Goal: Check status: Check status

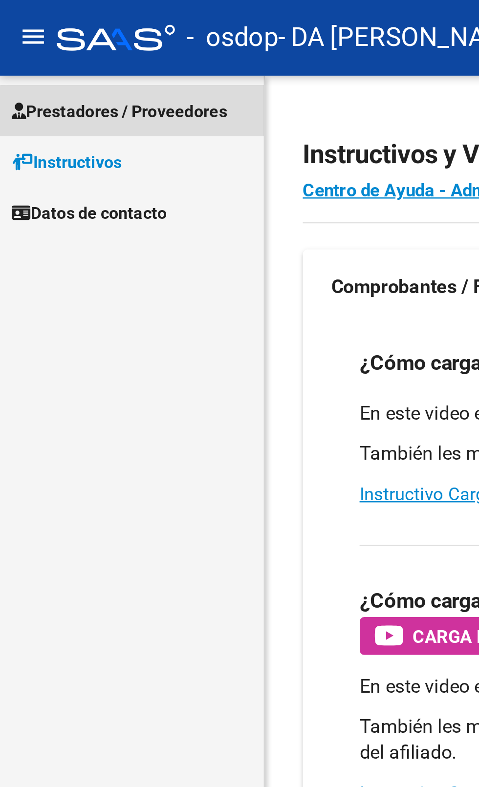
click at [82, 51] on span "Prestadores / Proveedores" at bounding box center [49, 46] width 89 height 11
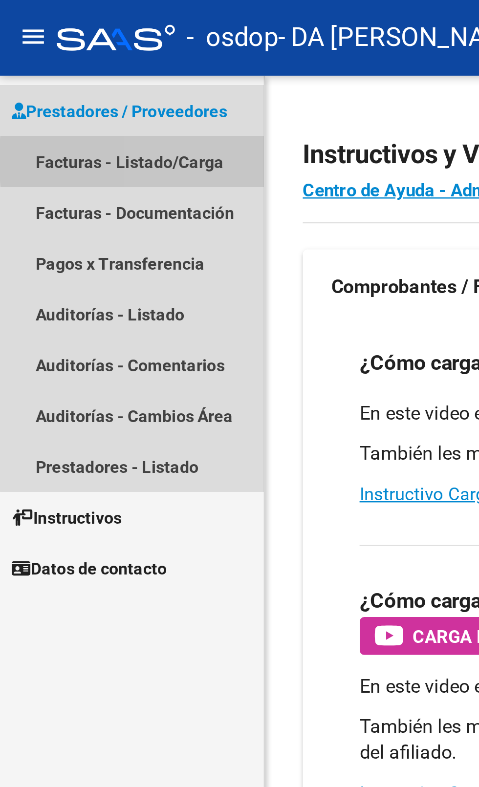
click at [88, 66] on link "Facturas - Listado/Carga" at bounding box center [54, 66] width 109 height 21
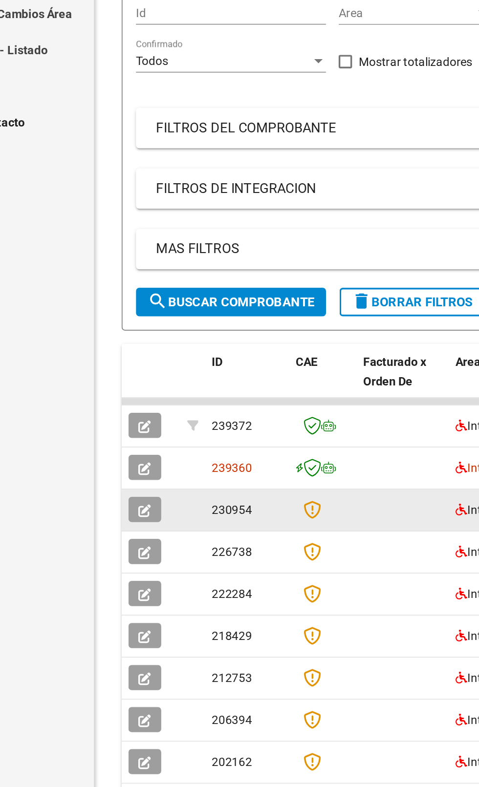
click at [238, 461] on icon at bounding box center [236, 460] width 10 height 11
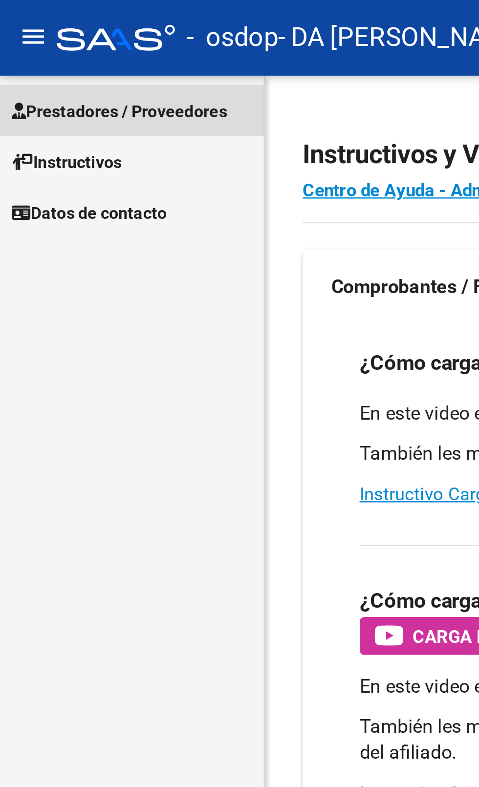
click at [86, 43] on span "Prestadores / Proveedores" at bounding box center [49, 46] width 89 height 11
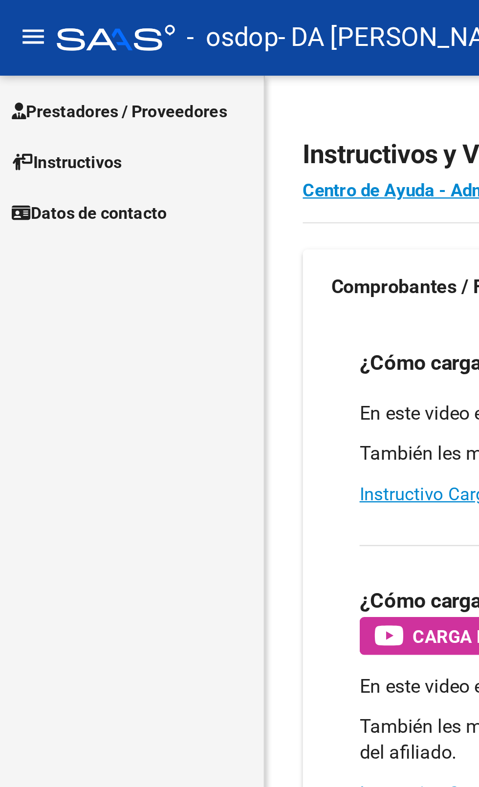
click at [50, 50] on span "Prestadores / Proveedores" at bounding box center [49, 46] width 89 height 11
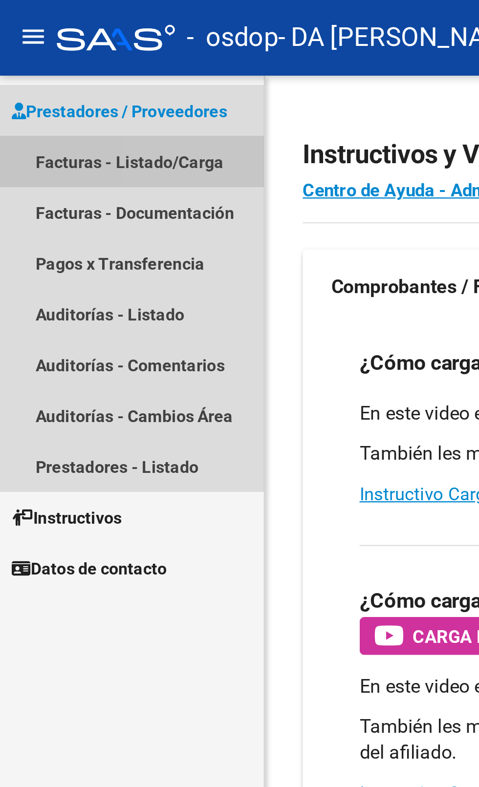
click at [84, 67] on link "Facturas - Listado/Carga" at bounding box center [54, 66] width 109 height 21
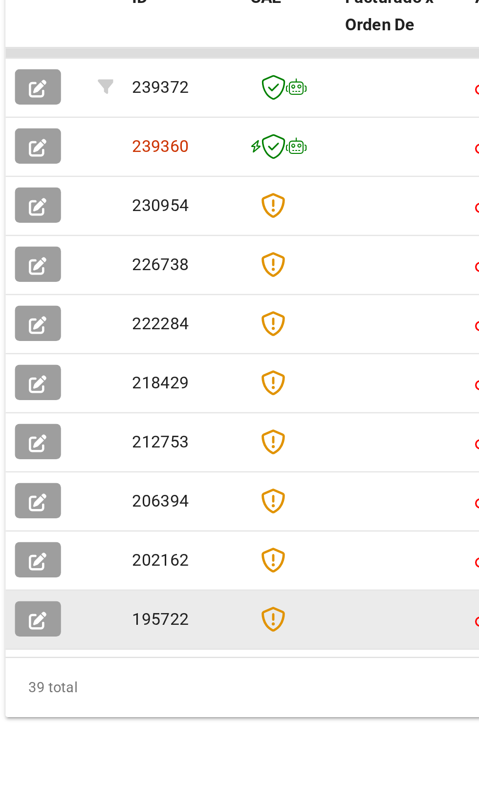
click at [235, 634] on icon at bounding box center [236, 631] width 10 height 11
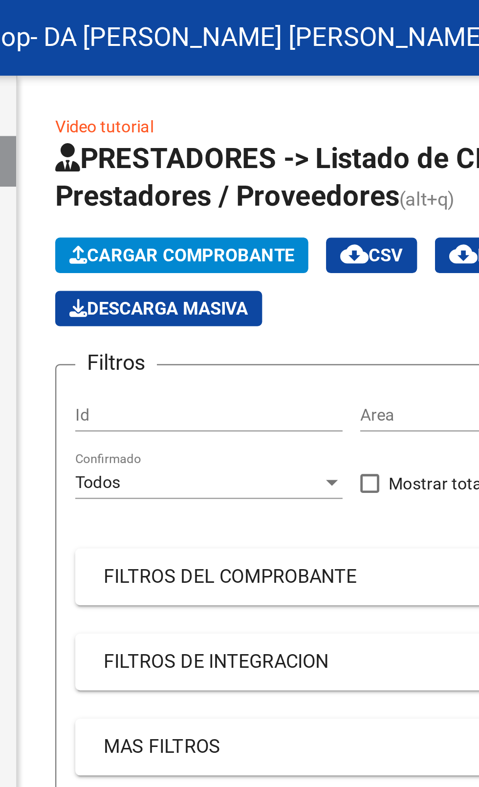
click at [254, 244] on mat-expansion-panel-header "FILTROS DEL COMPROBANTE" at bounding box center [293, 238] width 321 height 23
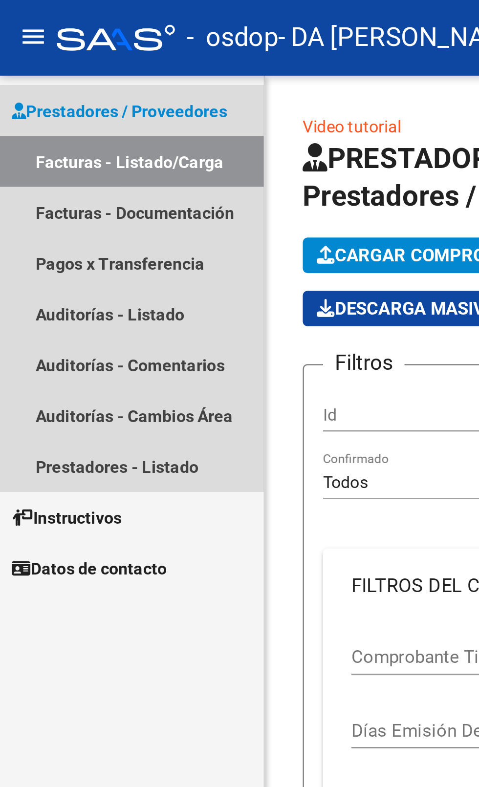
click at [79, 69] on link "Facturas - Listado/Carga" at bounding box center [54, 66] width 109 height 21
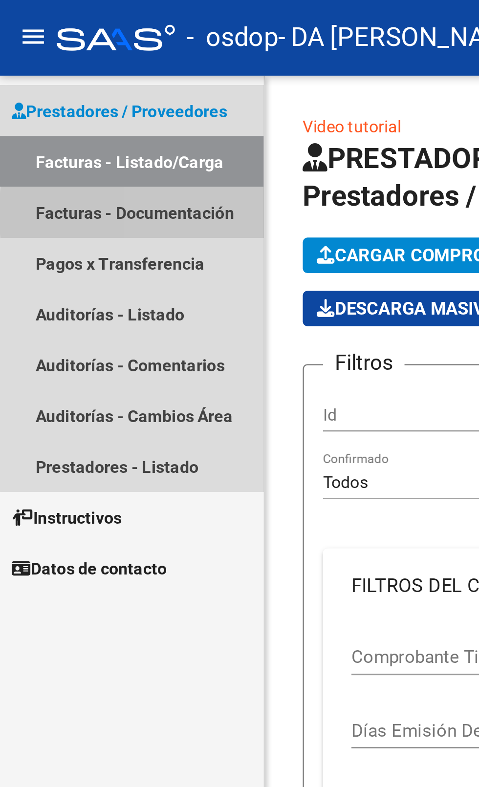
click at [84, 88] on link "Facturas - Documentación" at bounding box center [54, 87] width 109 height 21
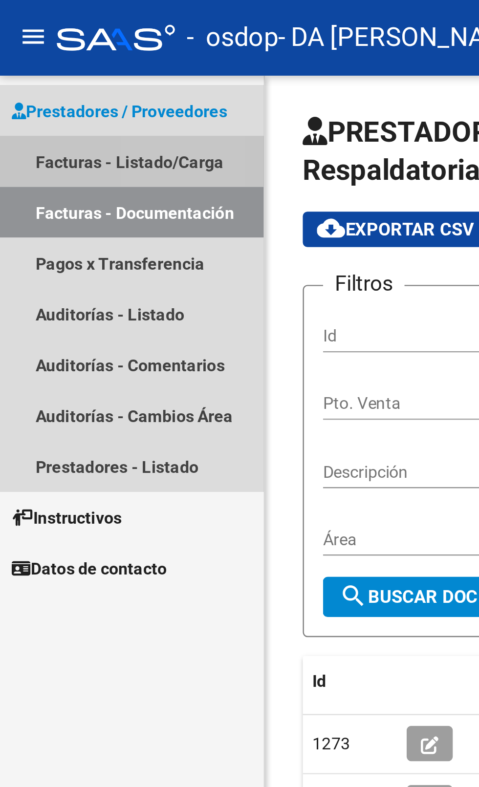
click at [76, 63] on link "Facturas - Listado/Carga" at bounding box center [54, 66] width 109 height 21
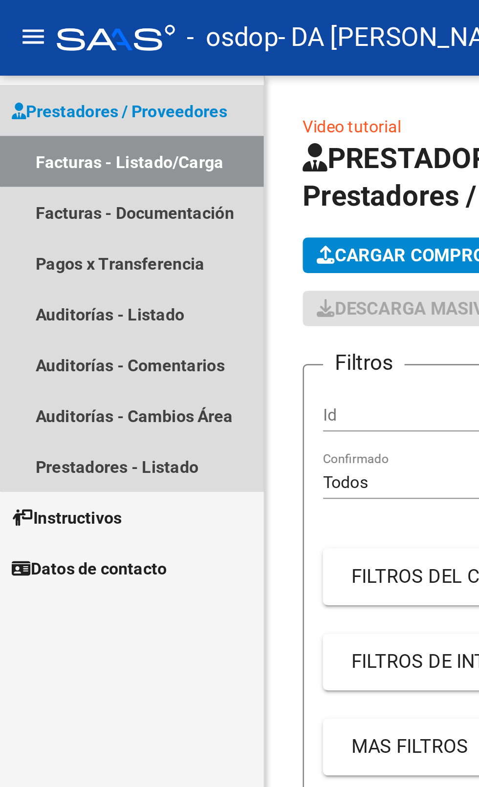
click at [61, 63] on link "Facturas - Listado/Carga" at bounding box center [54, 66] width 109 height 21
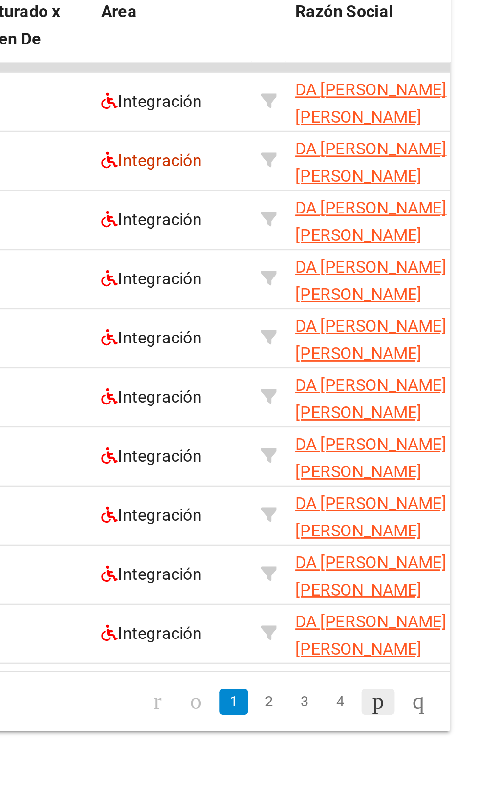
click at [429, 662] on icon "go to next page" at bounding box center [433, 659] width 8 height 12
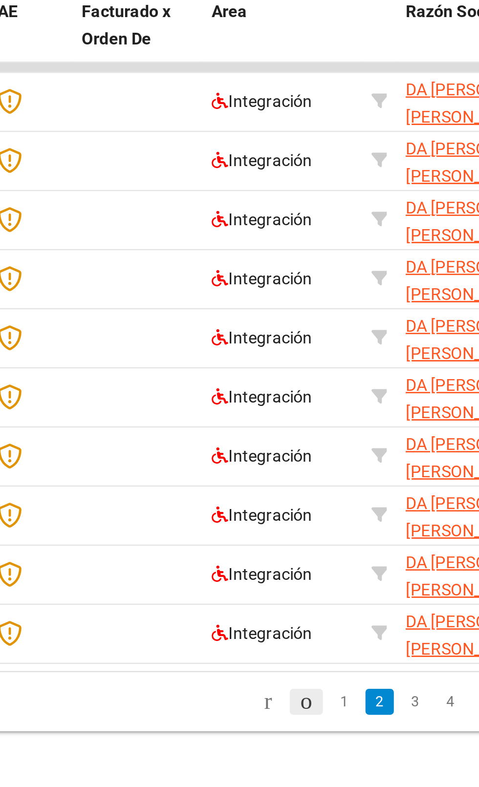
click at [354, 662] on icon "go to previous page" at bounding box center [358, 659] width 8 height 12
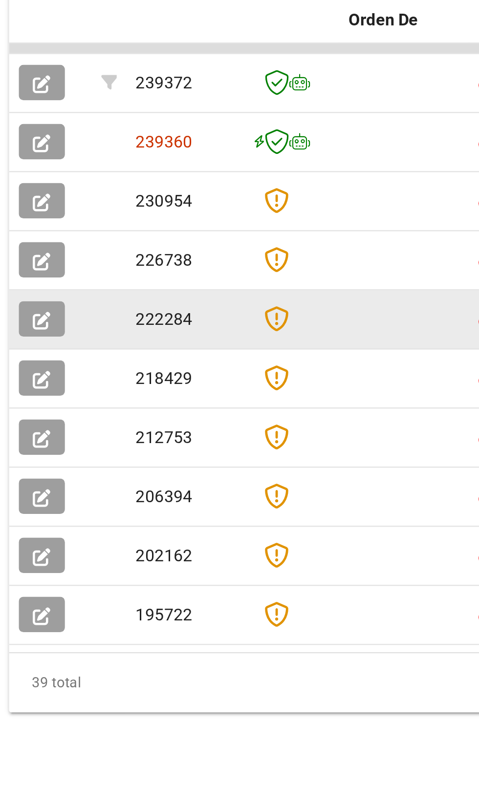
click at [238, 510] on icon at bounding box center [236, 509] width 10 height 11
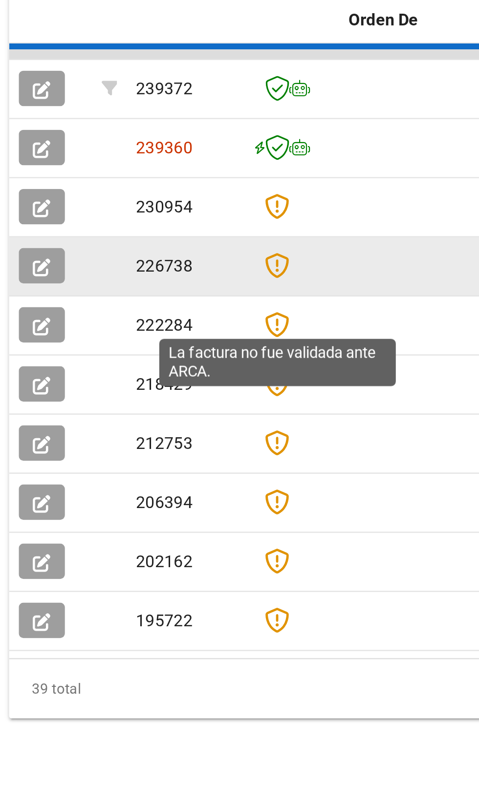
click at [247, 489] on div at bounding box center [241, 487] width 31 height 11
